Goal: Task Accomplishment & Management: Manage account settings

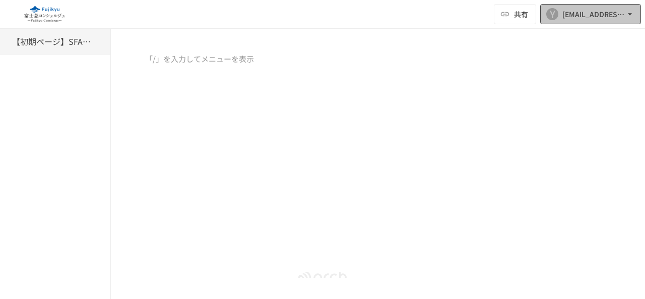
click at [566, 6] on button "Y [EMAIL_ADDRESS][DOMAIN_NAME]" at bounding box center [590, 14] width 101 height 20
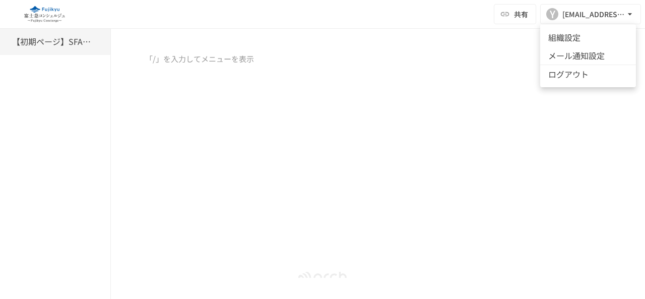
click at [578, 41] on li "組織設定" at bounding box center [588, 37] width 96 height 18
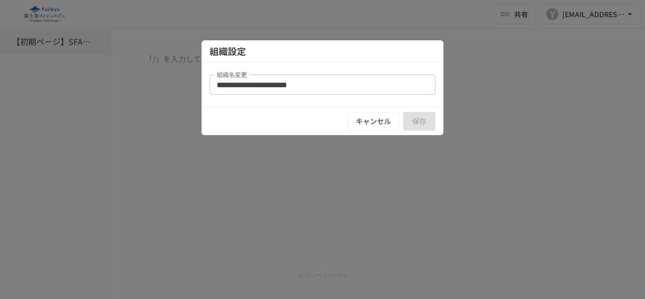
click at [287, 79] on input "組織名変更" at bounding box center [323, 85] width 226 height 20
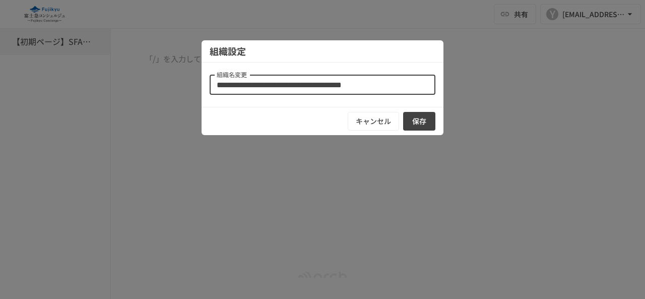
drag, startPoint x: 303, startPoint y: 82, endPoint x: 109, endPoint y: 60, distance: 194.8
click at [109, 60] on div "組織設定 組織名変更 組織名変更 キャンセル 保存" at bounding box center [322, 149] width 645 height 299
click at [327, 124] on div "キャンセル 保存" at bounding box center [323, 121] width 242 height 28
drag, startPoint x: 346, startPoint y: 84, endPoint x: 219, endPoint y: 83, distance: 126.5
click at [219, 83] on input "組織名変更" at bounding box center [323, 85] width 226 height 20
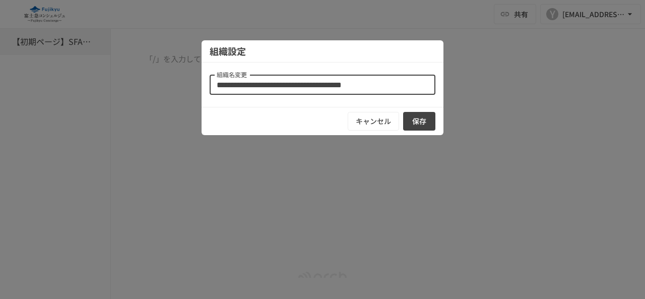
type input "*"
click at [275, 106] on div "組織設定 組織名変更 組織名変更 キャンセル 保存" at bounding box center [323, 87] width 242 height 95
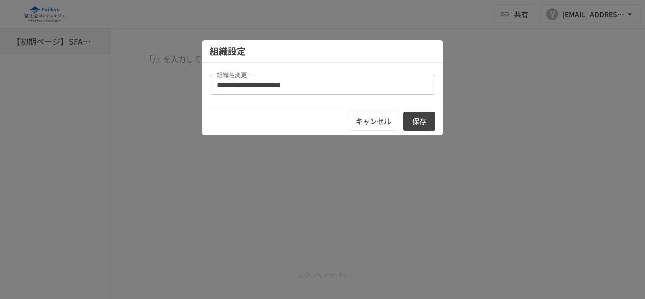
click at [281, 71] on div "組織名変更 組織名変更" at bounding box center [323, 85] width 226 height 28
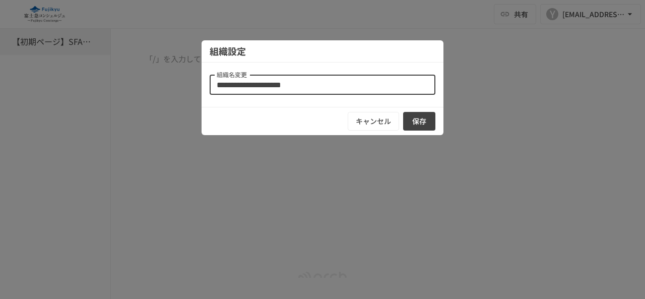
click at [289, 82] on input "組織名変更" at bounding box center [323, 85] width 226 height 20
drag, startPoint x: 289, startPoint y: 82, endPoint x: 109, endPoint y: 66, distance: 180.1
click at [109, 66] on div "組織設定 組織名変更 組織名変更 キャンセル 保存" at bounding box center [322, 149] width 645 height 299
type input "***"
click at [424, 121] on button "保存" at bounding box center [419, 121] width 32 height 19
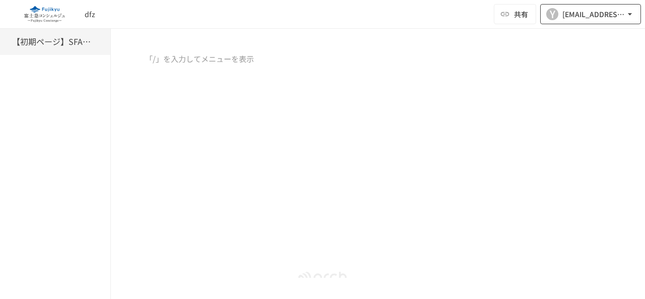
drag, startPoint x: 565, startPoint y: 30, endPoint x: 584, endPoint y: 20, distance: 21.4
click at [573, 27] on div "dfz 共有 Y [EMAIL_ADDRESS][DOMAIN_NAME] 【初期ページ】SFAの会社同期 「/」を入力してメニューを表示" at bounding box center [322, 139] width 645 height 278
click at [584, 20] on div "[EMAIL_ADDRESS][DOMAIN_NAME]" at bounding box center [594, 14] width 63 height 13
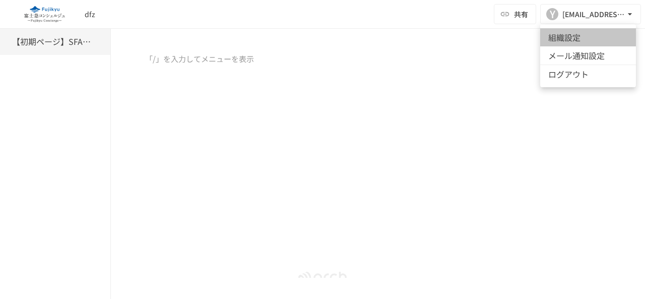
click at [568, 35] on li "組織設定" at bounding box center [588, 37] width 96 height 18
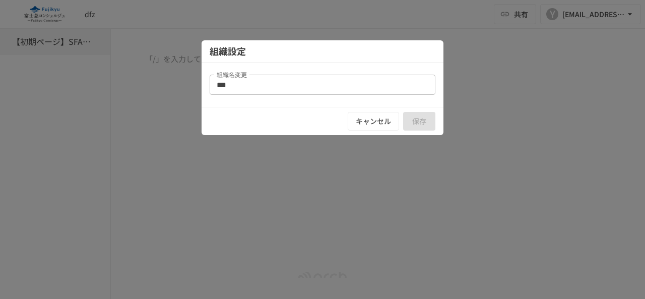
drag, startPoint x: 250, startPoint y: 73, endPoint x: 217, endPoint y: 75, distance: 33.3
click at [217, 75] on div "組織名変更 *** 組織名変更" at bounding box center [323, 85] width 226 height 28
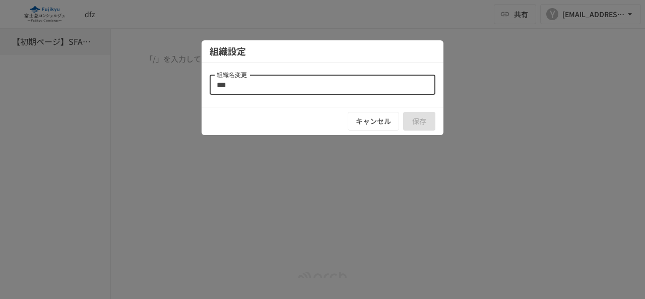
drag, startPoint x: 216, startPoint y: 75, endPoint x: 232, endPoint y: 74, distance: 16.1
click at [232, 75] on div "組織名変更 *** 組織名変更" at bounding box center [323, 85] width 226 height 20
click at [234, 72] on label "組織名変更" at bounding box center [232, 74] width 30 height 9
click at [234, 75] on input "***" at bounding box center [323, 85] width 226 height 20
click at [234, 72] on label "組織名変更" at bounding box center [232, 74] width 30 height 9
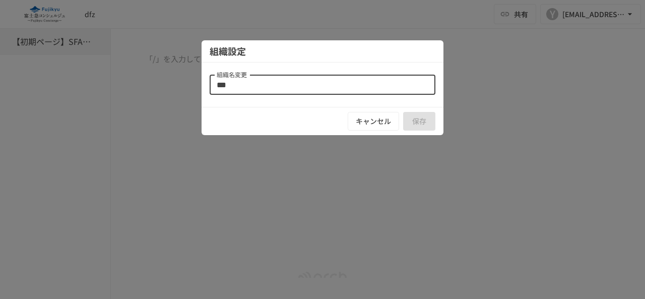
click at [234, 75] on input "***" at bounding box center [323, 85] width 226 height 20
click at [234, 72] on label "組織名変更" at bounding box center [232, 74] width 30 height 9
click at [234, 75] on input "***" at bounding box center [323, 85] width 226 height 20
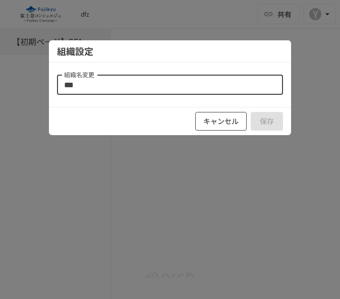
paste input "**********"
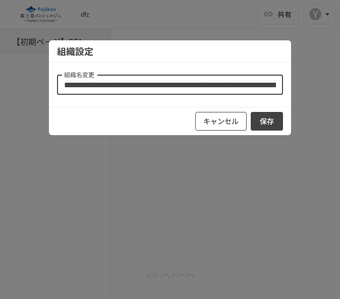
scroll to position [0, 1053]
type input "**********"
click at [268, 124] on button "保存" at bounding box center [267, 121] width 32 height 19
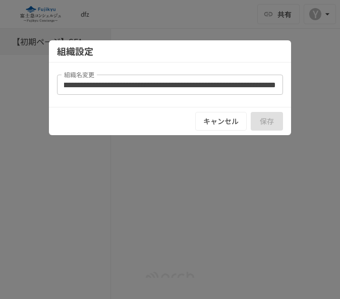
scroll to position [0, 0]
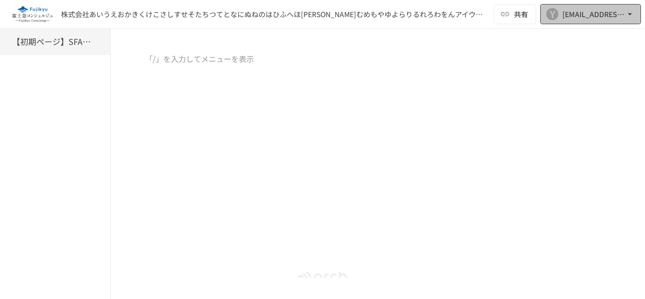
click at [339, 16] on div "[EMAIL_ADDRESS][DOMAIN_NAME]" at bounding box center [594, 14] width 63 height 13
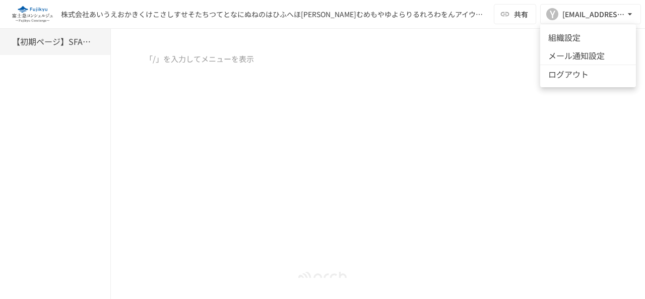
click at [339, 38] on li "組織設定" at bounding box center [588, 37] width 96 height 18
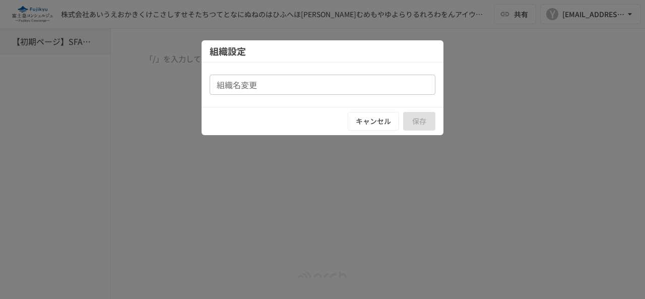
type input "**********"
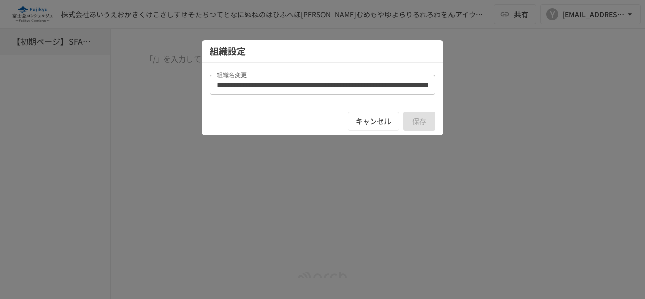
click at [339, 83] on input "**********" at bounding box center [323, 85] width 226 height 20
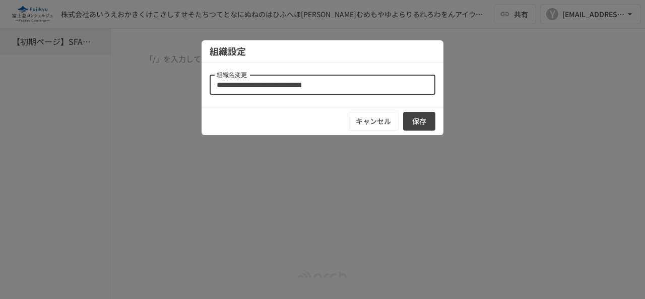
type input "**********"
click at [339, 120] on button "保存" at bounding box center [419, 121] width 32 height 19
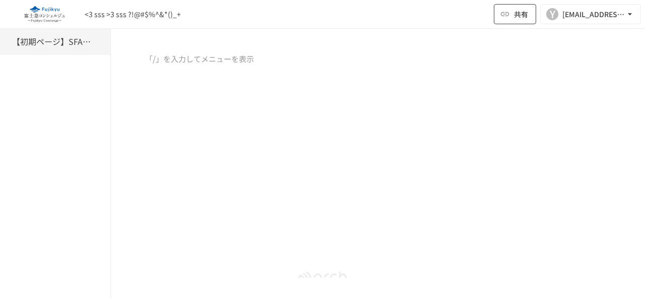
click at [512, 17] on button "共有" at bounding box center [515, 14] width 42 height 20
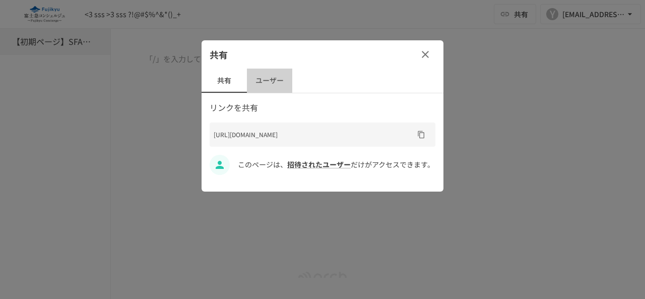
click at [272, 81] on button "ユーザー" at bounding box center [269, 81] width 45 height 24
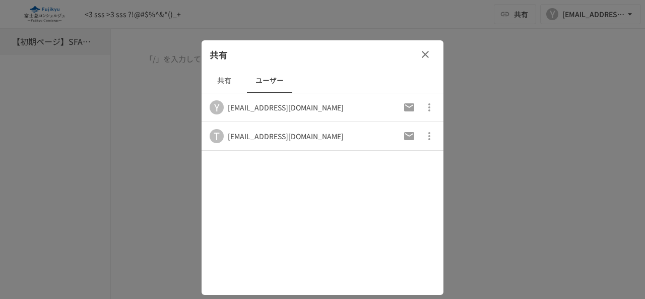
click at [424, 59] on icon "button" at bounding box center [425, 54] width 12 height 12
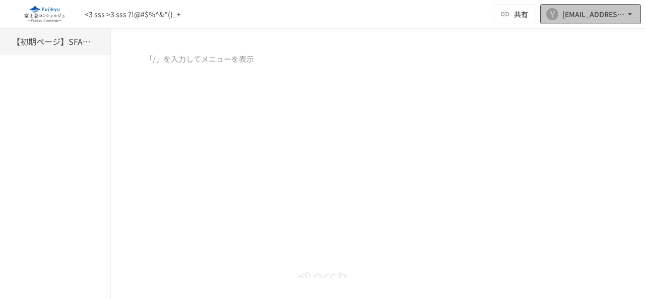
click at [577, 17] on div "[EMAIL_ADDRESS][DOMAIN_NAME]" at bounding box center [594, 14] width 63 height 13
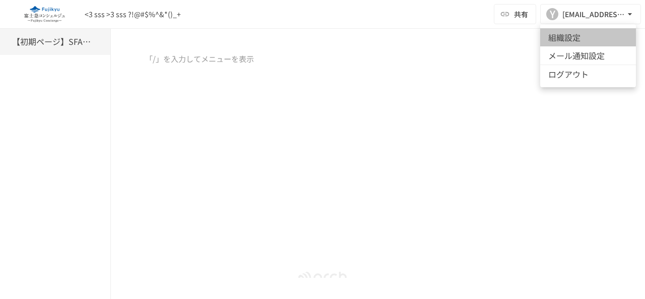
click at [567, 39] on li "組織設定" at bounding box center [588, 37] width 96 height 18
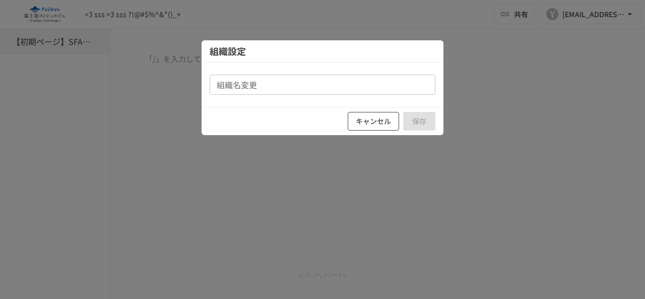
type input "**********"
click at [413, 124] on div "キャンセル 保存" at bounding box center [323, 121] width 242 height 28
click at [414, 124] on div "キャンセル 保存" at bounding box center [323, 121] width 242 height 28
click at [386, 58] on div "組織設定" at bounding box center [323, 51] width 242 height 22
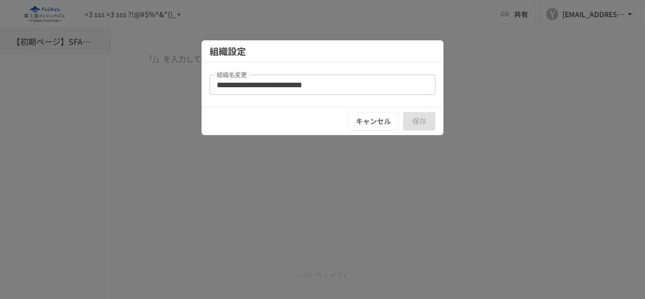
click at [386, 58] on div "組織設定" at bounding box center [323, 51] width 242 height 22
click at [304, 116] on div "キャンセル 保存" at bounding box center [323, 121] width 242 height 28
click at [79, 298] on div at bounding box center [322, 149] width 645 height 299
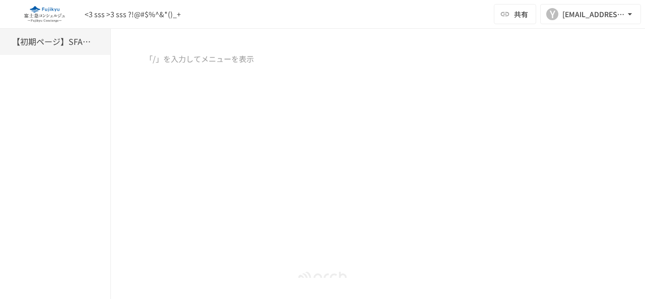
click at [12, 206] on div "【初期ページ】SFAの会社同期" at bounding box center [55, 164] width 111 height 270
click at [165, 137] on div at bounding box center [378, 137] width 534 height 168
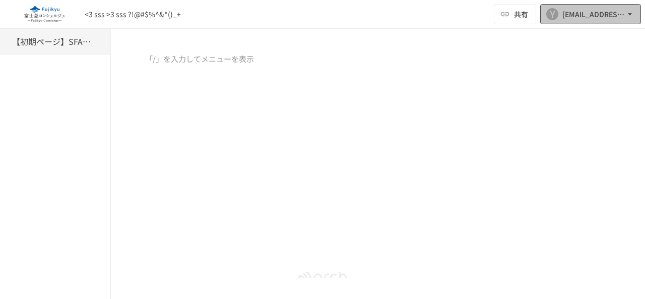
click at [573, 23] on button "Y [EMAIL_ADDRESS][DOMAIN_NAME]" at bounding box center [590, 14] width 101 height 20
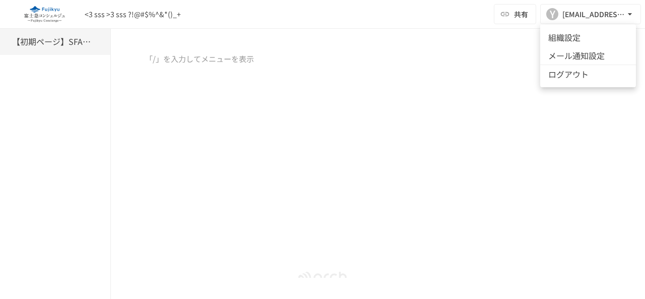
click at [558, 41] on li "組織設定" at bounding box center [588, 37] width 96 height 18
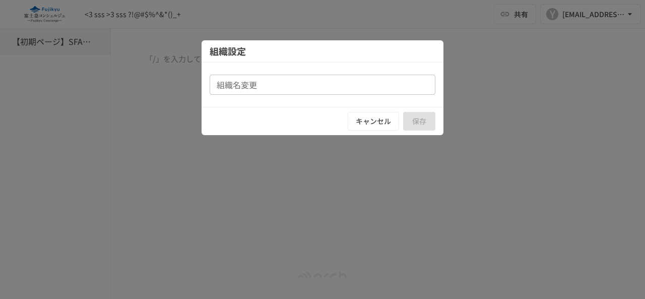
type input "**********"
click at [516, 89] on div at bounding box center [322, 149] width 645 height 299
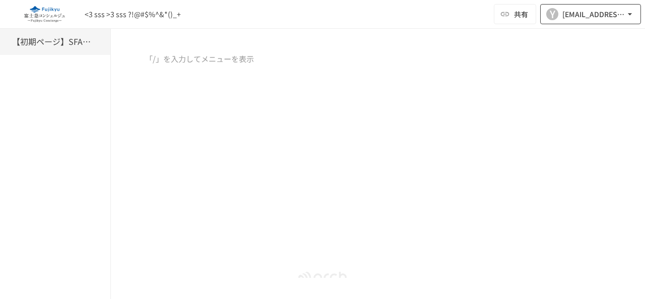
click at [601, 12] on div "[EMAIL_ADDRESS][DOMAIN_NAME]" at bounding box center [594, 14] width 63 height 13
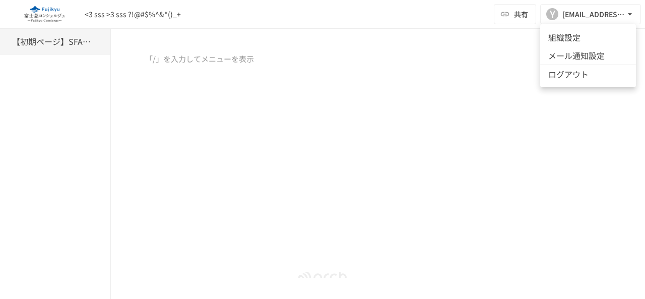
click at [601, 36] on li "組織設定" at bounding box center [588, 37] width 96 height 18
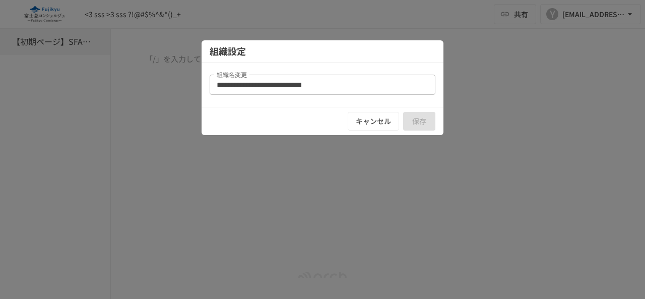
click at [483, 95] on div at bounding box center [322, 149] width 645 height 299
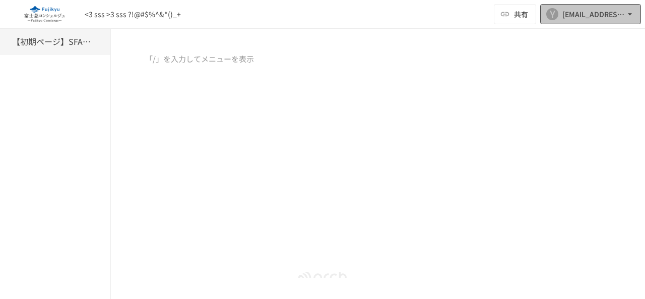
click at [595, 20] on div "[EMAIL_ADDRESS][DOMAIN_NAME]" at bounding box center [594, 14] width 63 height 13
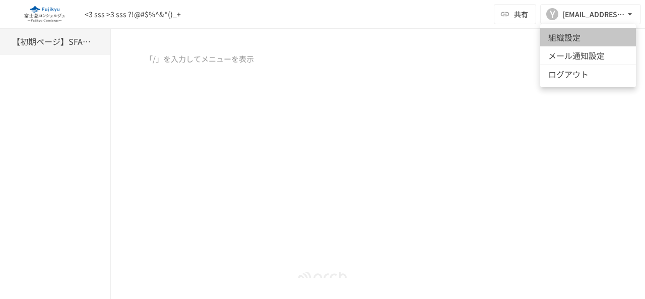
click at [608, 40] on li "組織設定" at bounding box center [588, 37] width 96 height 18
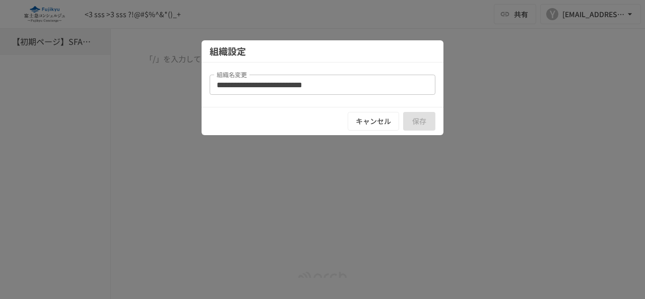
click at [96, 135] on div at bounding box center [322, 149] width 645 height 299
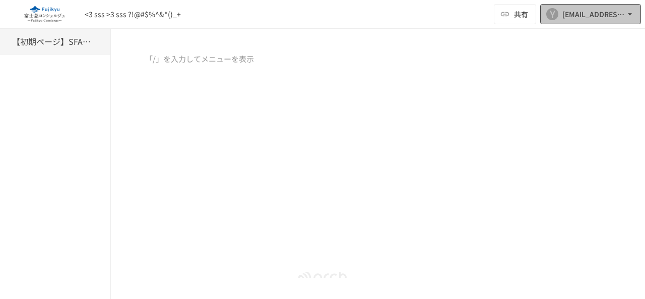
click at [616, 20] on div "[EMAIL_ADDRESS][DOMAIN_NAME]" at bounding box center [594, 14] width 63 height 13
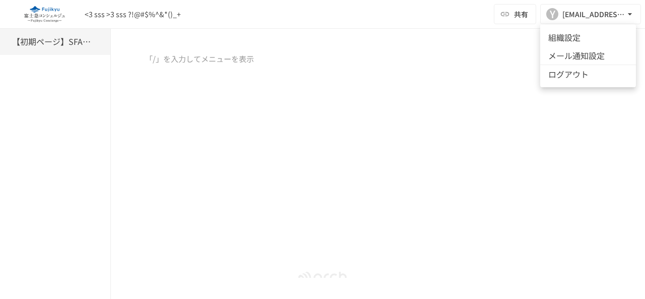
click at [571, 42] on li "組織設定" at bounding box center [588, 37] width 96 height 18
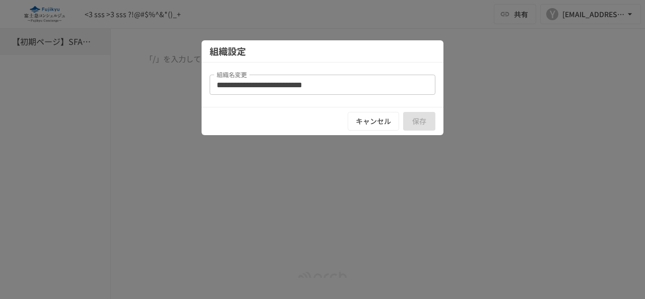
click at [306, 14] on div at bounding box center [322, 149] width 645 height 299
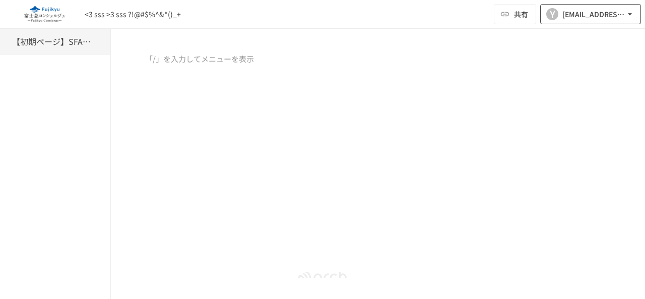
drag, startPoint x: 415, startPoint y: 104, endPoint x: 608, endPoint y: 12, distance: 213.8
click at [608, 12] on div "[EMAIL_ADDRESS][DOMAIN_NAME]" at bounding box center [594, 14] width 63 height 13
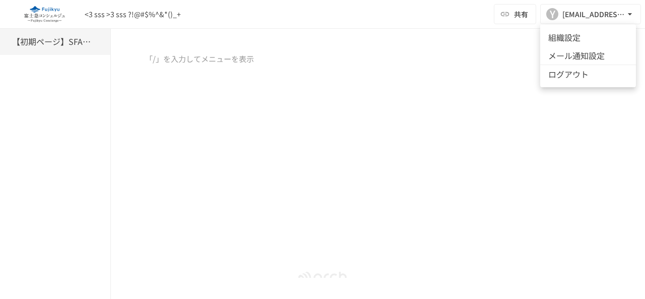
click at [576, 32] on li "組織設定" at bounding box center [588, 37] width 96 height 18
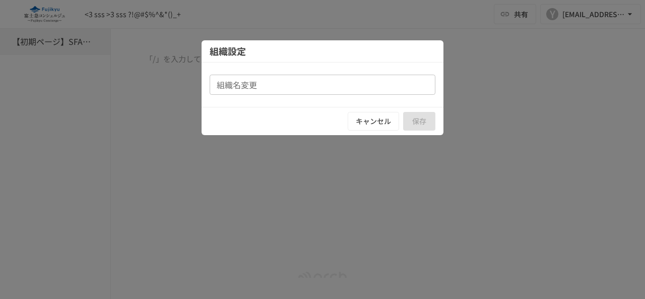
type input "**********"
click at [410, 298] on div at bounding box center [322, 149] width 645 height 299
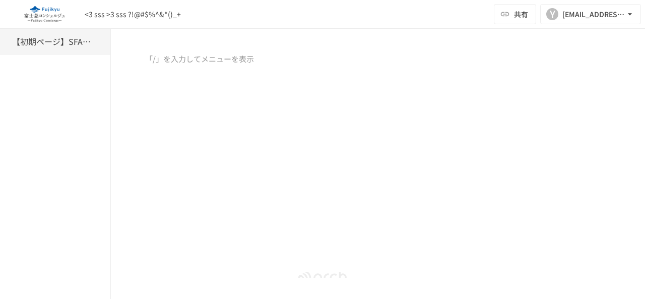
click at [36, 187] on div "【初期ページ】SFAの会社同期" at bounding box center [55, 164] width 111 height 270
